Goal: Task Accomplishment & Management: Use online tool/utility

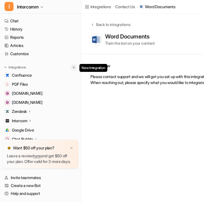
click at [74, 67] on img at bounding box center [74, 67] width 4 height 4
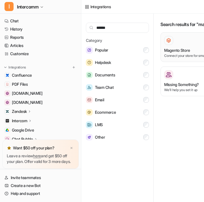
type input "******"
click at [175, 43] on div at bounding box center [203, 40] width 76 height 9
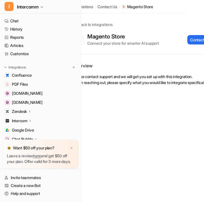
scroll to position [0, 47]
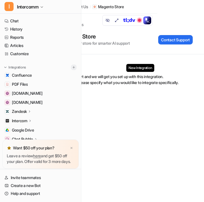
click at [74, 68] on img at bounding box center [74, 67] width 4 height 4
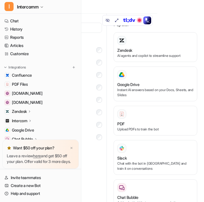
click at [87, 30] on input "text" at bounding box center [70, 28] width 63 height 10
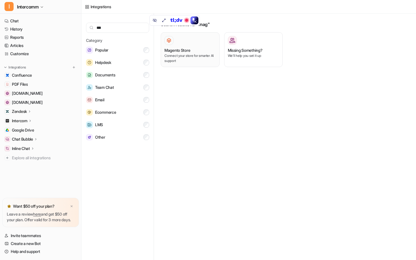
type input "***"
click at [187, 46] on div "Magento Store Connect your store for smarter AI support" at bounding box center [191, 49] width 52 height 27
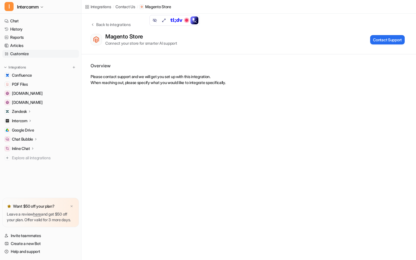
click at [53, 53] on link "Customize" at bounding box center [40, 54] width 77 height 8
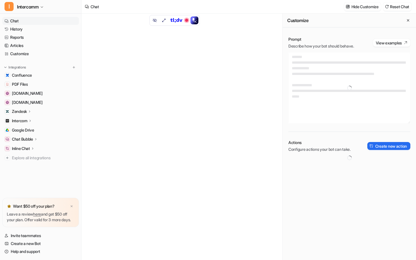
type textarea "**********"
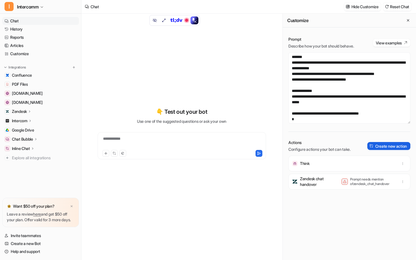
click at [204, 145] on button "Create new action" at bounding box center [389, 146] width 43 height 8
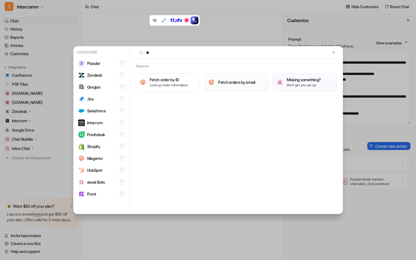
type input "**"
click at [204, 83] on h3 "Fetch orders by email" at bounding box center [236, 82] width 37 height 6
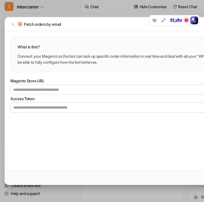
drag, startPoint x: 91, startPoint y: 30, endPoint x: 66, endPoint y: 28, distance: 25.6
click at [66, 28] on div "Fetch orders by email" at bounding box center [139, 24] width 269 height 14
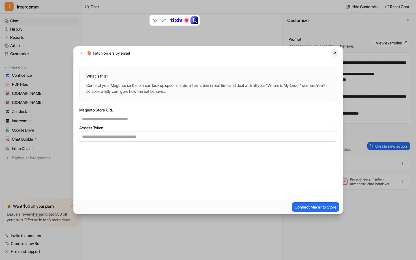
click at [204, 53] on icon at bounding box center [335, 53] width 4 height 4
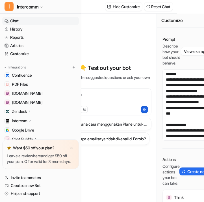
scroll to position [0, 47]
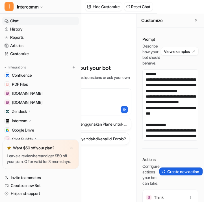
click at [176, 176] on button "Create new action" at bounding box center [181, 172] width 43 height 8
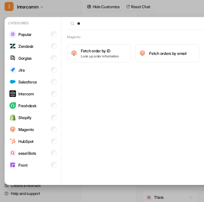
scroll to position [0, 51]
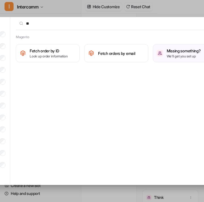
type input "*"
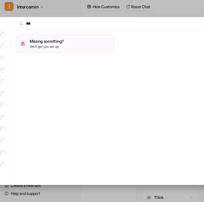
type input "***"
click at [66, 2] on div "Categories Popular Zendesk Gorgias Jira Salesforce Intercom Freshdesk Shopify M…" at bounding box center [88, 101] width 279 height 202
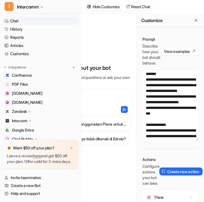
click at [172, 172] on div "Actions Configure actions your bot can take. Create new action" at bounding box center [171, 171] width 56 height 29
click at [172, 173] on div "Actions Configure actions your bot can take. Create new action" at bounding box center [171, 171] width 56 height 29
click at [172, 176] on button "Create new action" at bounding box center [181, 172] width 43 height 8
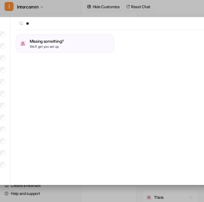
type input "*"
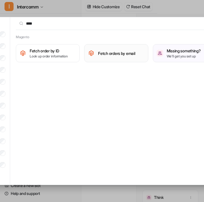
type input "****"
click at [92, 52] on img at bounding box center [91, 53] width 7 height 7
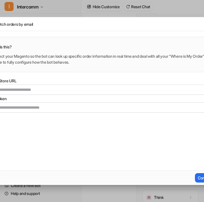
scroll to position [0, 0]
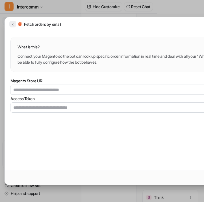
click at [13, 24] on icon at bounding box center [13, 24] width 4 height 4
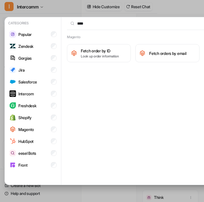
scroll to position [0, 57]
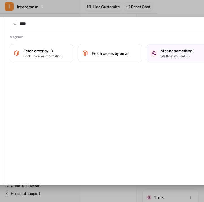
click at [53, 42] on div "Magento Fetch order by ID Look up order information Fetch orders by email Missi…" at bounding box center [110, 49] width 213 height 28
click at [53, 48] on h3 "Fetch order by ID" at bounding box center [43, 51] width 38 height 6
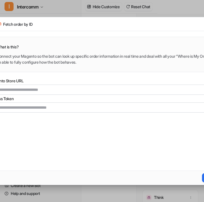
scroll to position [0, 0]
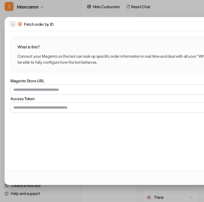
click at [12, 25] on icon at bounding box center [13, 24] width 4 height 4
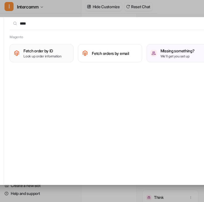
click at [60, 56] on p "Look up order information" at bounding box center [43, 56] width 38 height 5
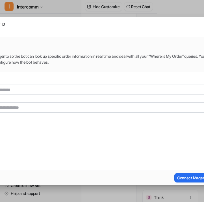
scroll to position [0, 0]
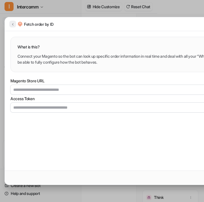
click at [16, 24] on button at bounding box center [12, 24] width 7 height 7
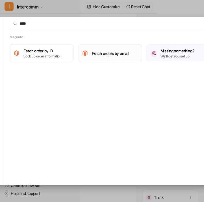
click at [91, 56] on button "Fetch orders by email" at bounding box center [110, 53] width 64 height 18
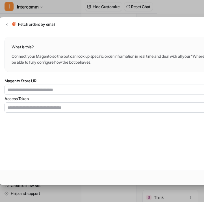
scroll to position [0, 6]
click at [8, 22] on icon at bounding box center [7, 24] width 4 height 4
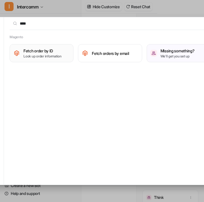
click at [35, 51] on h3 "Fetch order by ID" at bounding box center [43, 51] width 38 height 6
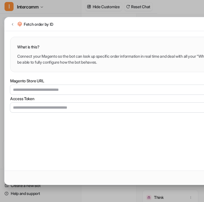
scroll to position [0, 0]
click at [9, 24] on button at bounding box center [12, 24] width 7 height 7
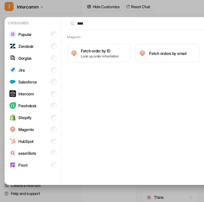
scroll to position [0, 57]
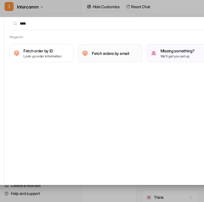
click at [90, 52] on button "Fetch orders by email" at bounding box center [110, 53] width 64 height 18
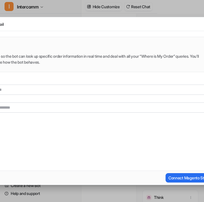
scroll to position [0, 0]
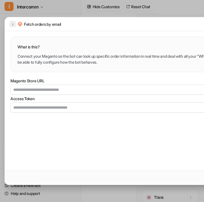
click at [14, 24] on icon at bounding box center [13, 24] width 4 height 4
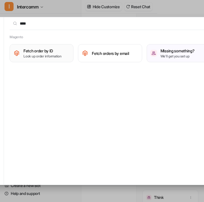
click at [47, 52] on h3 "Fetch order by ID" at bounding box center [43, 51] width 38 height 6
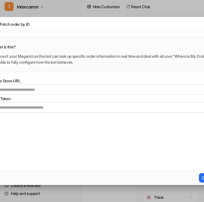
scroll to position [0, 0]
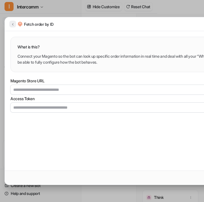
click at [9, 24] on button at bounding box center [12, 24] width 7 height 7
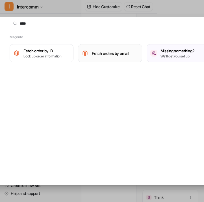
click at [99, 58] on button "Fetch orders by email" at bounding box center [110, 53] width 64 height 18
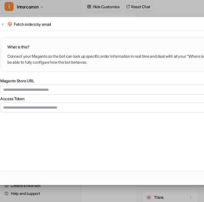
scroll to position [0, 12]
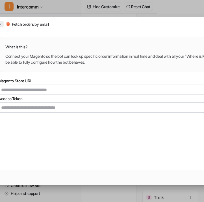
click at [3, 23] on button at bounding box center [0, 24] width 7 height 7
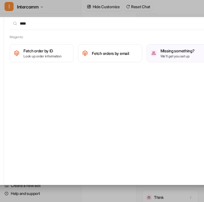
click at [114, 23] on input "****" at bounding box center [107, 23] width 195 height 12
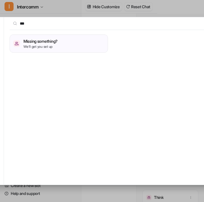
type input "***"
